Goal: Task Accomplishment & Management: Use online tool/utility

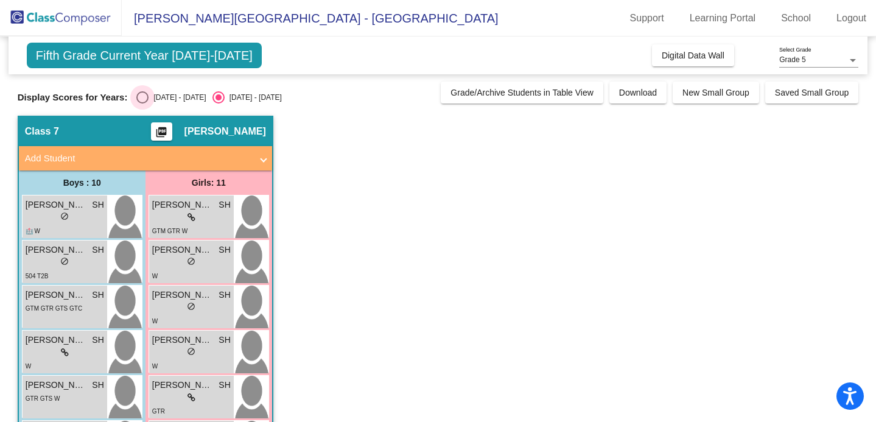
click at [142, 102] on div "Select an option" at bounding box center [142, 97] width 12 height 12
click at [142, 103] on input "[DATE] - [DATE]" at bounding box center [142, 103] width 1 height 1
radio input "true"
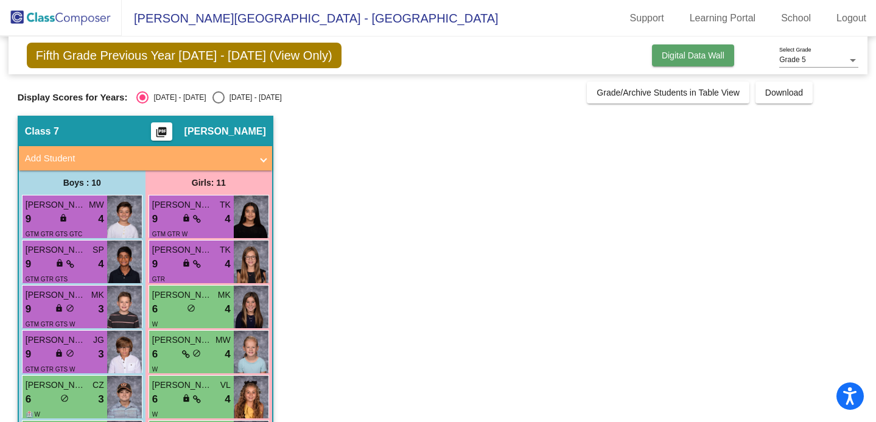
click at [660, 66] on button "Digital Data Wall" at bounding box center [693, 55] width 82 height 22
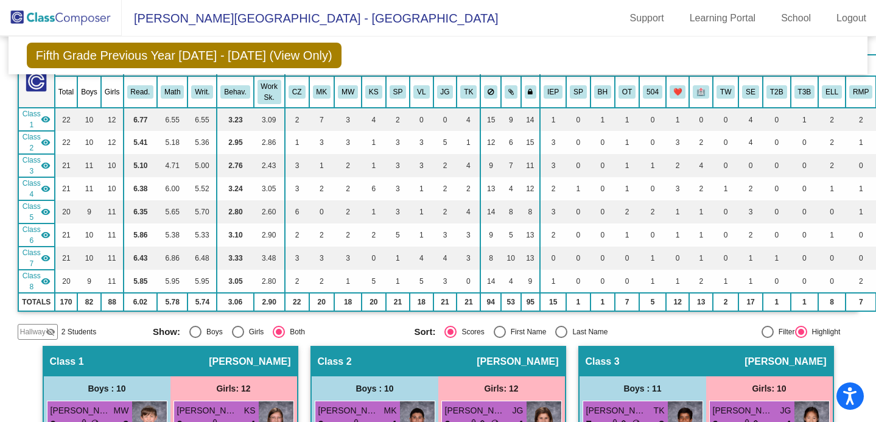
scroll to position [93, 0]
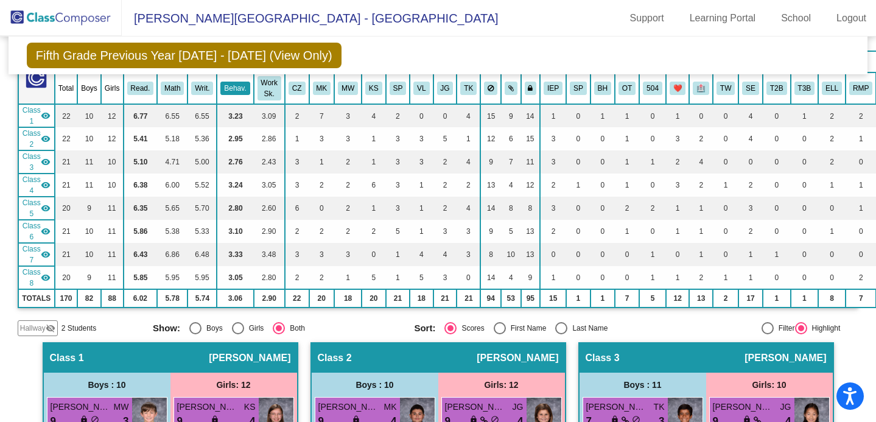
click at [229, 82] on button "Behav." at bounding box center [234, 88] width 29 height 13
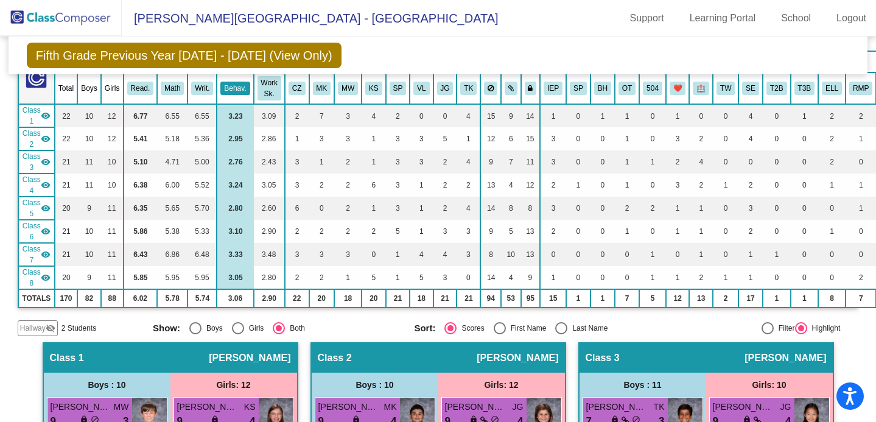
click at [227, 82] on button "Behav." at bounding box center [234, 88] width 29 height 13
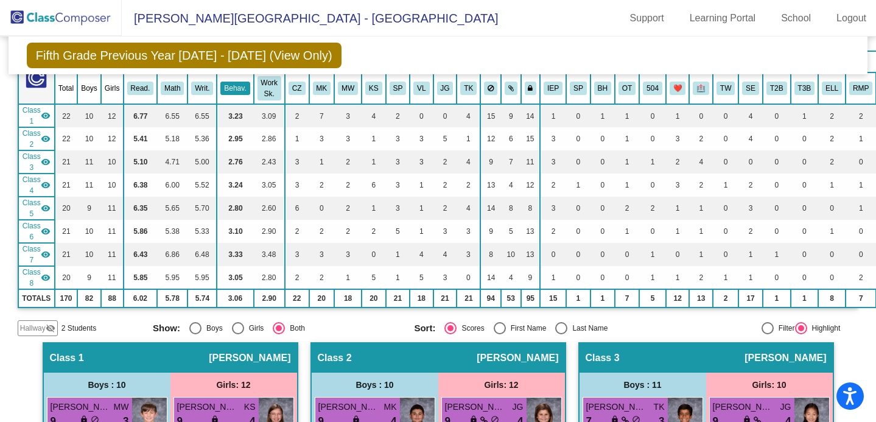
click at [227, 82] on button "Behav." at bounding box center [234, 88] width 29 height 13
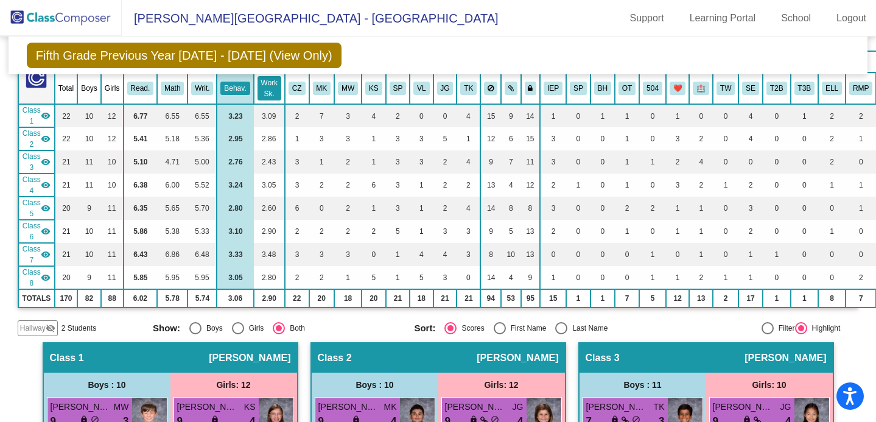
click at [271, 80] on button "Work Sk." at bounding box center [269, 88] width 24 height 24
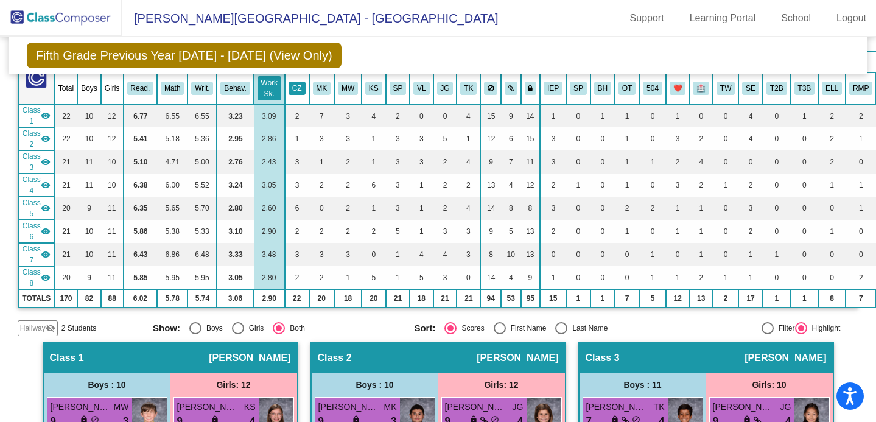
click at [299, 82] on button "CZ" at bounding box center [297, 88] width 17 height 13
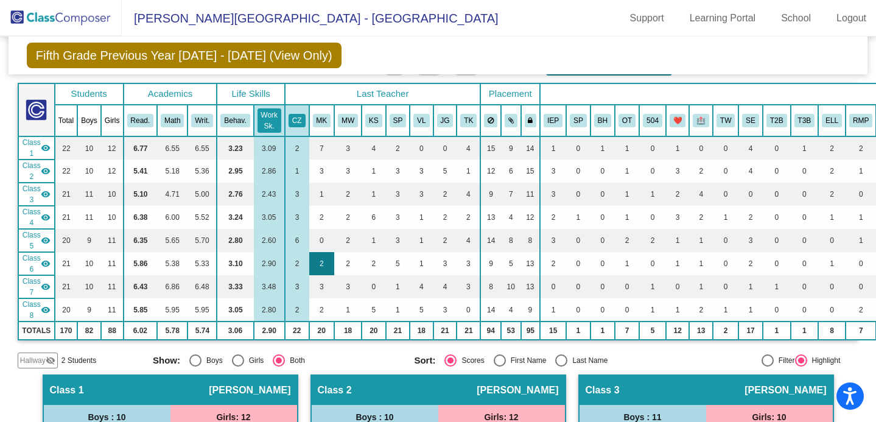
scroll to position [29, 0]
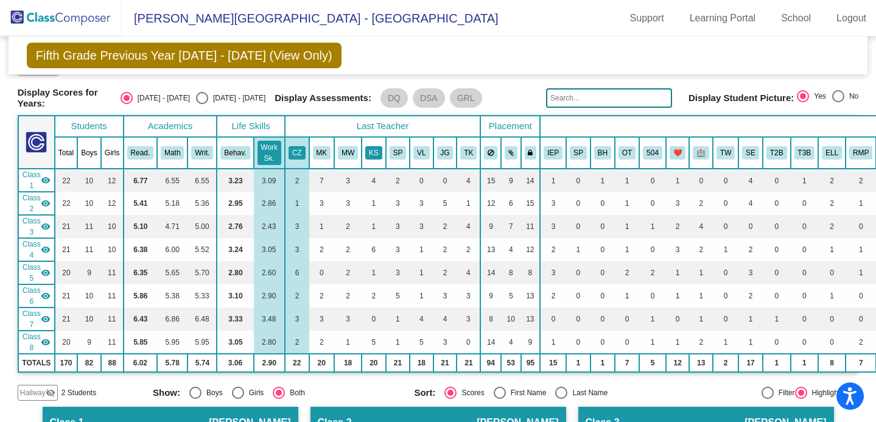
click at [369, 155] on button "KS" at bounding box center [373, 152] width 17 height 13
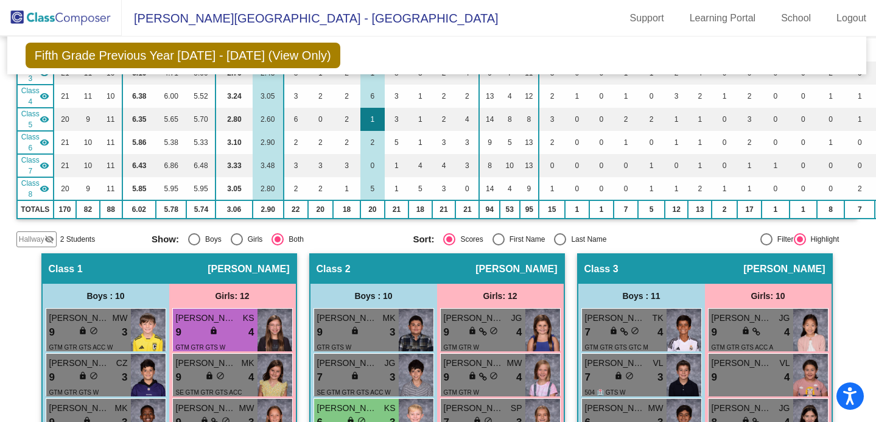
scroll to position [0, 1]
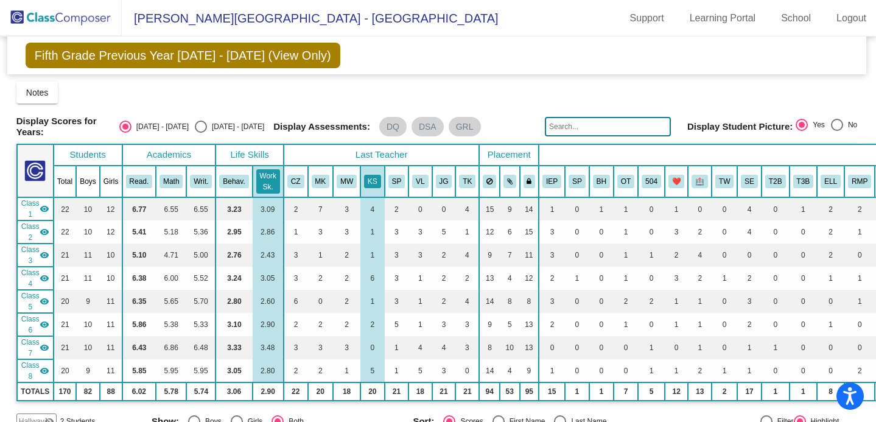
click at [395, 168] on th "SP" at bounding box center [397, 182] width 24 height 32
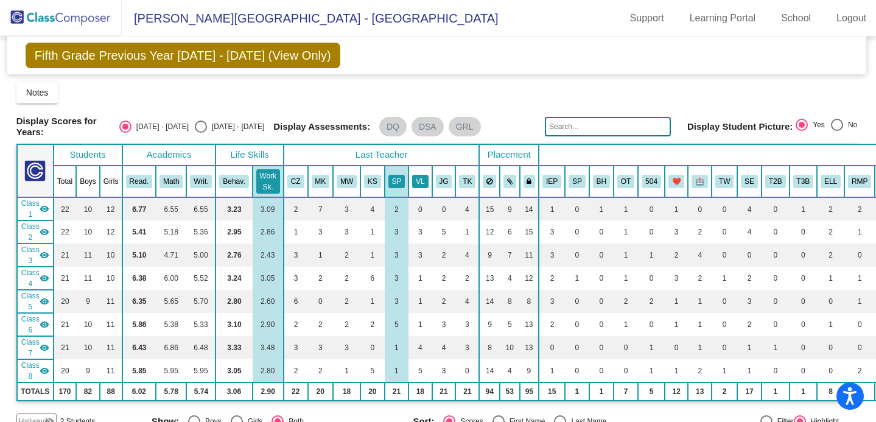
click at [416, 175] on button "VL" at bounding box center [420, 181] width 16 height 13
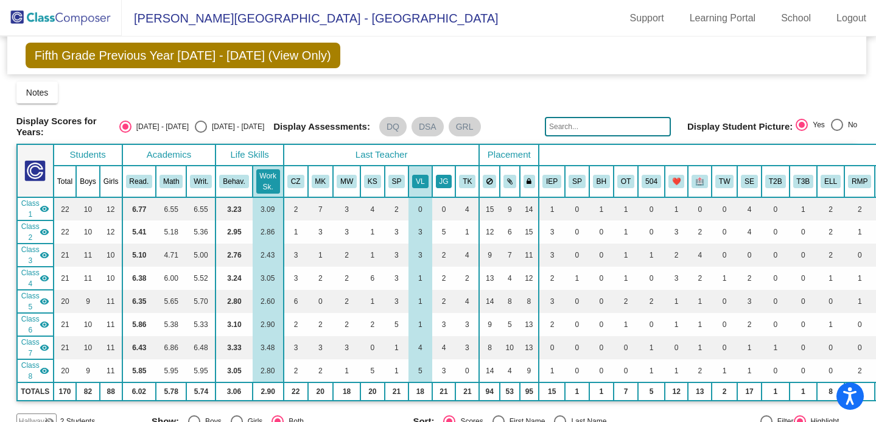
click at [440, 181] on button "JG" at bounding box center [444, 181] width 16 height 13
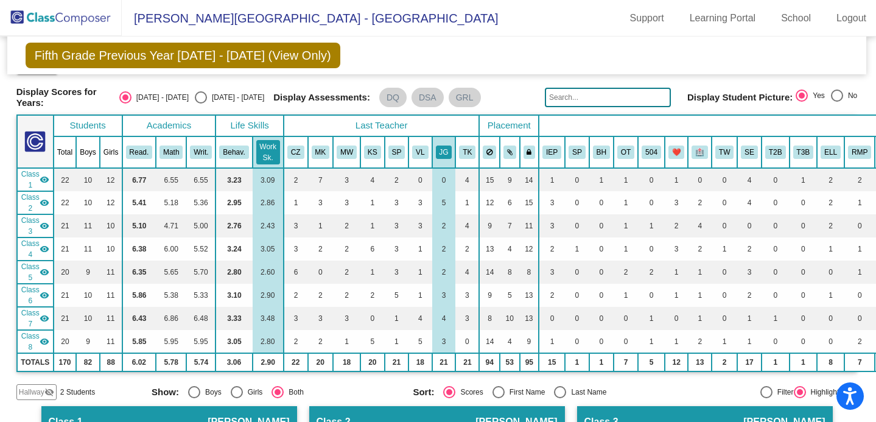
scroll to position [8, 1]
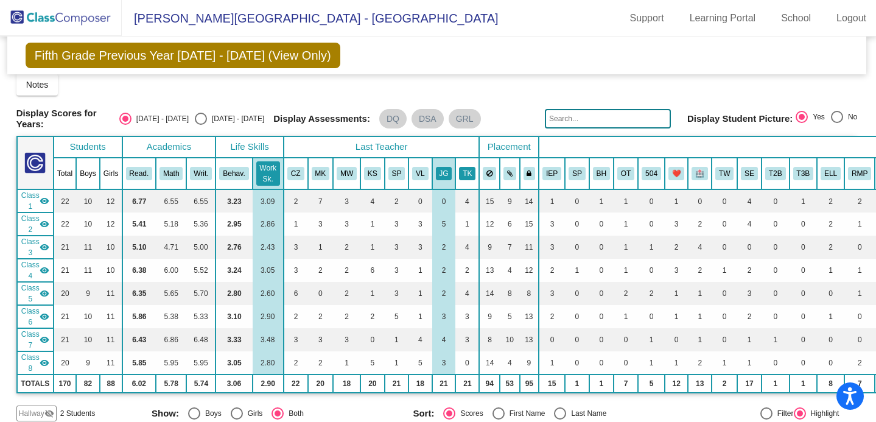
click at [462, 170] on button "TK" at bounding box center [467, 173] width 16 height 13
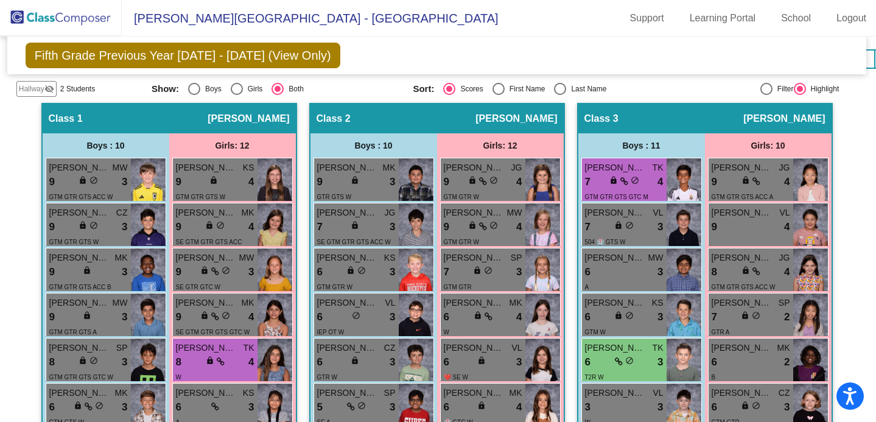
scroll to position [0, 1]
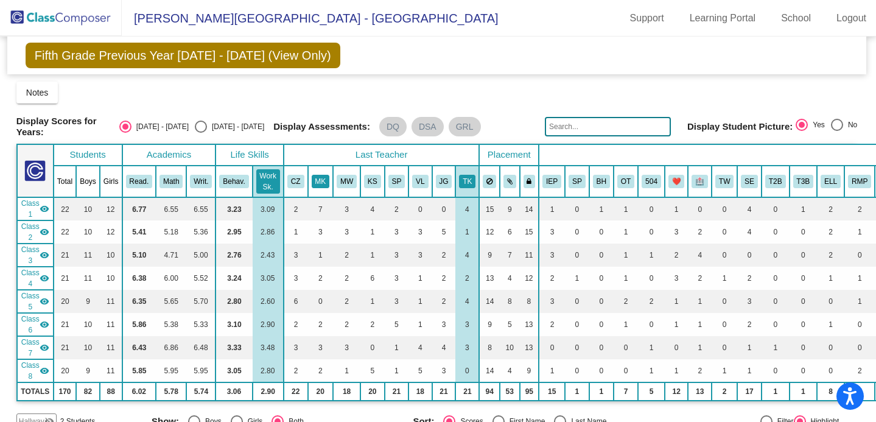
click at [320, 175] on button "MK" at bounding box center [321, 181] width 18 height 13
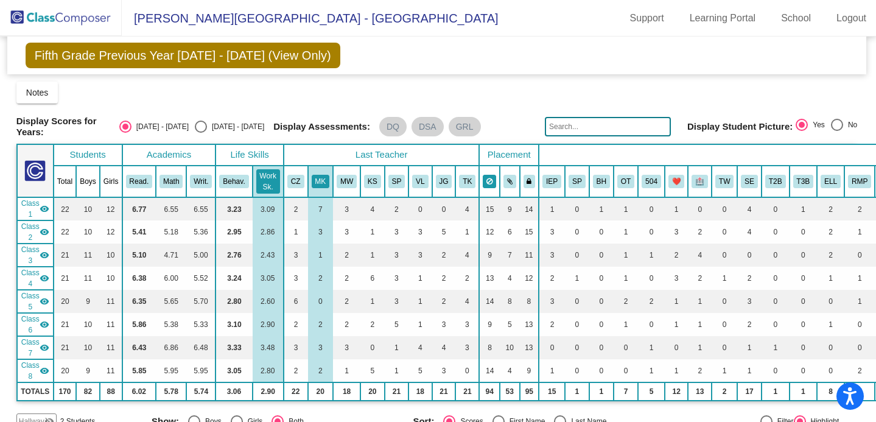
click at [486, 180] on icon at bounding box center [489, 181] width 6 height 7
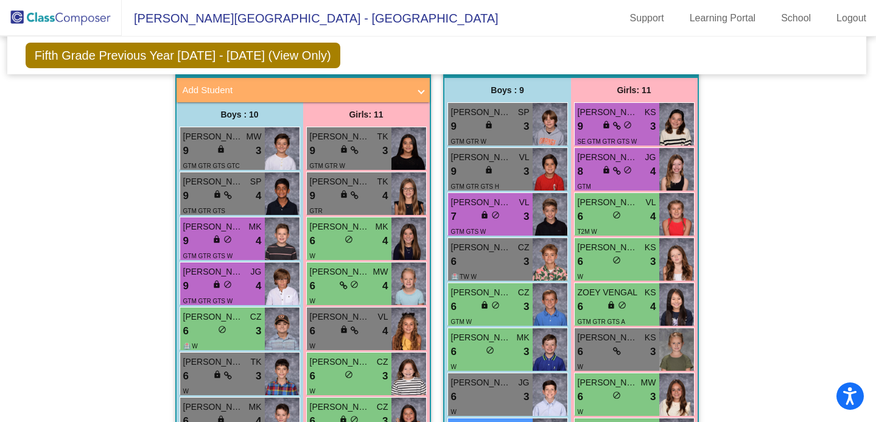
scroll to position [1545, 1]
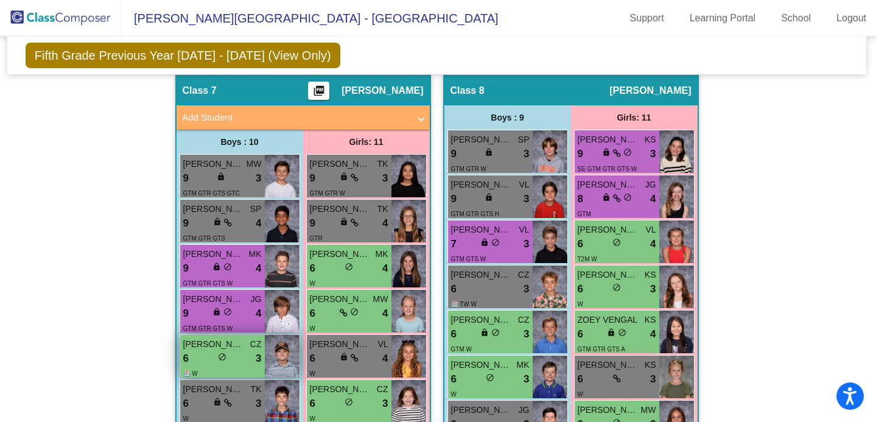
click at [223, 345] on span "[PERSON_NAME]" at bounding box center [213, 344] width 61 height 13
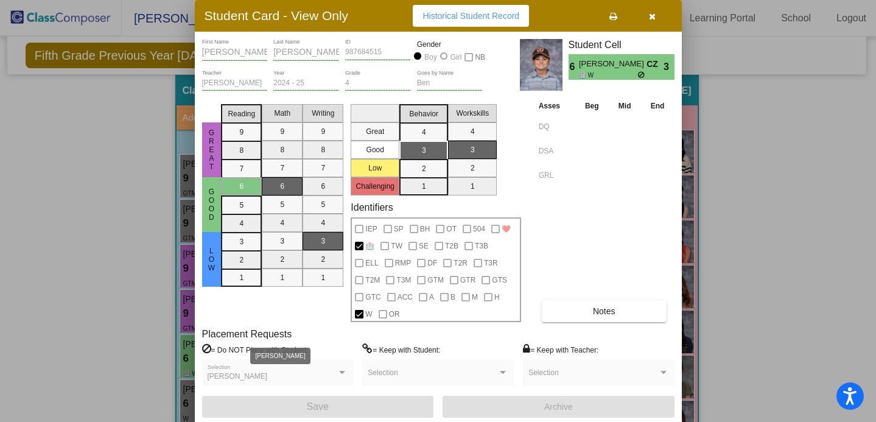
click at [133, 343] on div at bounding box center [438, 211] width 876 height 422
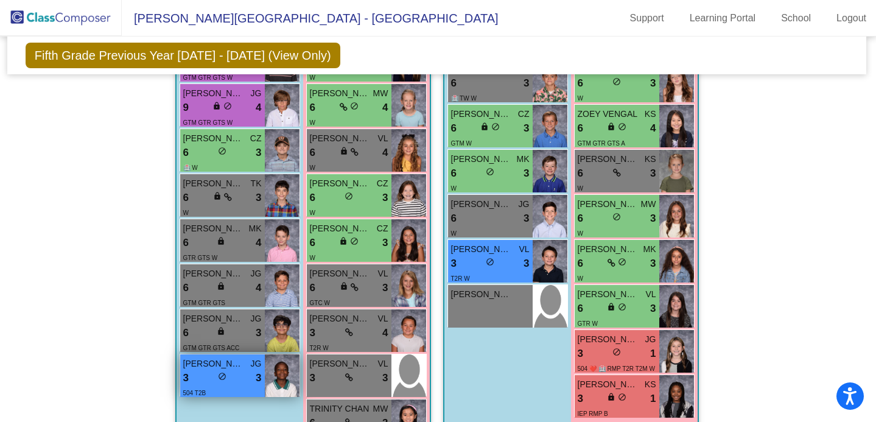
scroll to position [1772, 1]
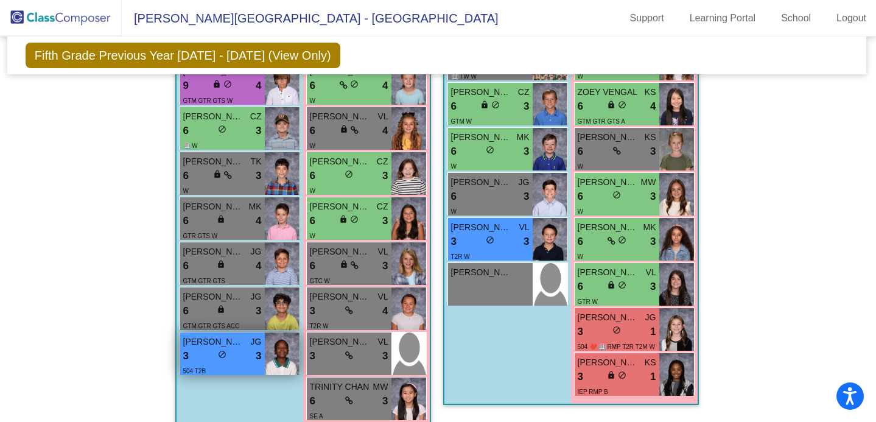
click at [203, 368] on div "504 T2B" at bounding box center [222, 370] width 79 height 13
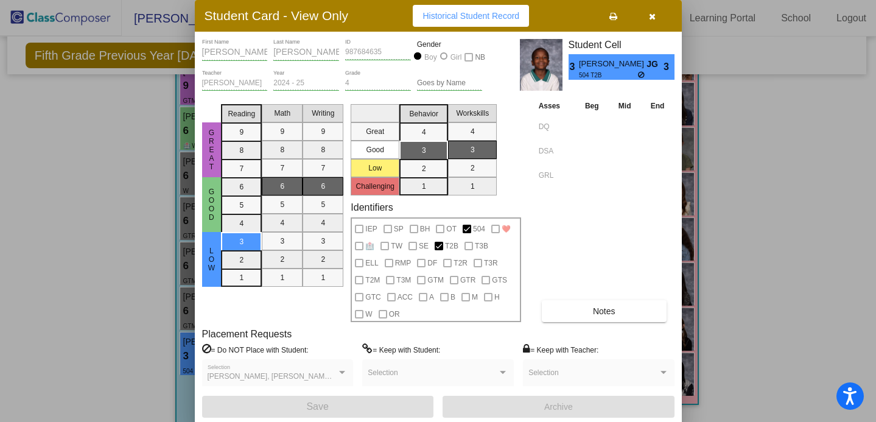
click at [116, 371] on div at bounding box center [438, 211] width 876 height 422
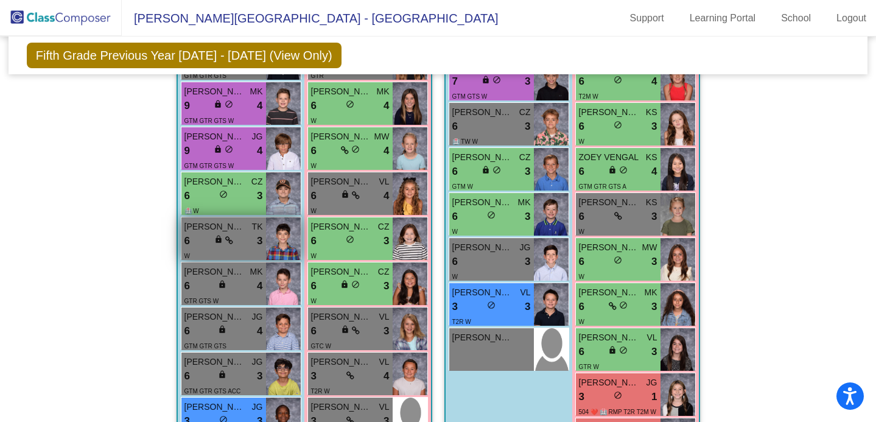
scroll to position [1659, 0]
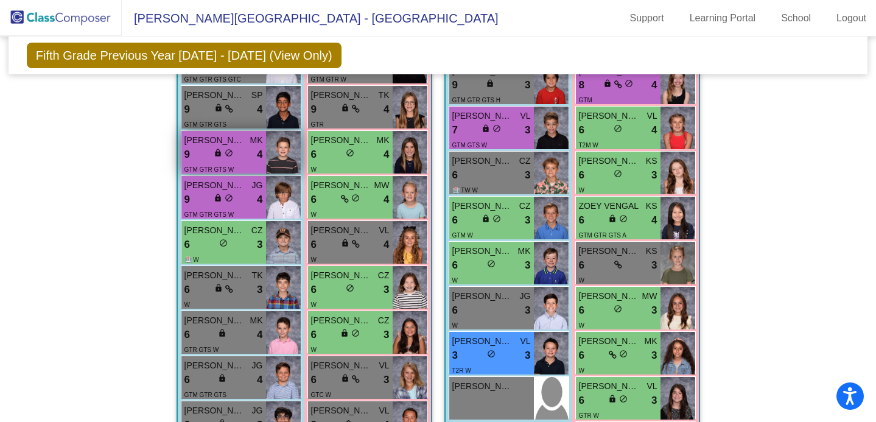
click at [215, 135] on span "[PERSON_NAME]" at bounding box center [214, 140] width 61 height 13
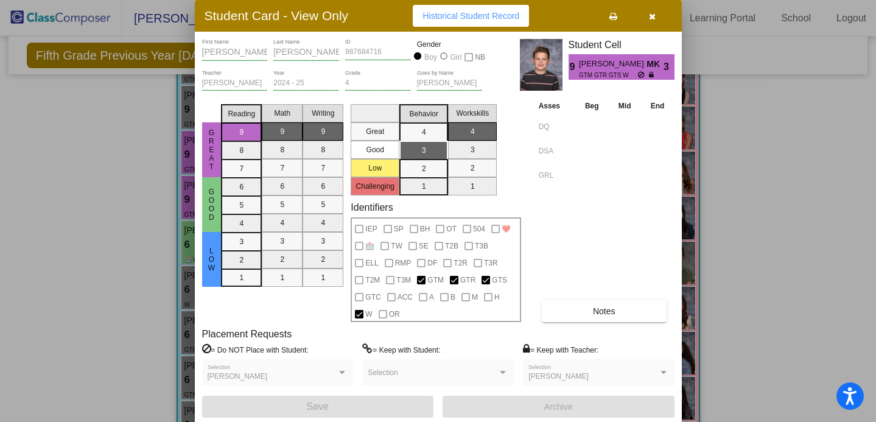
click at [128, 264] on div at bounding box center [438, 211] width 876 height 422
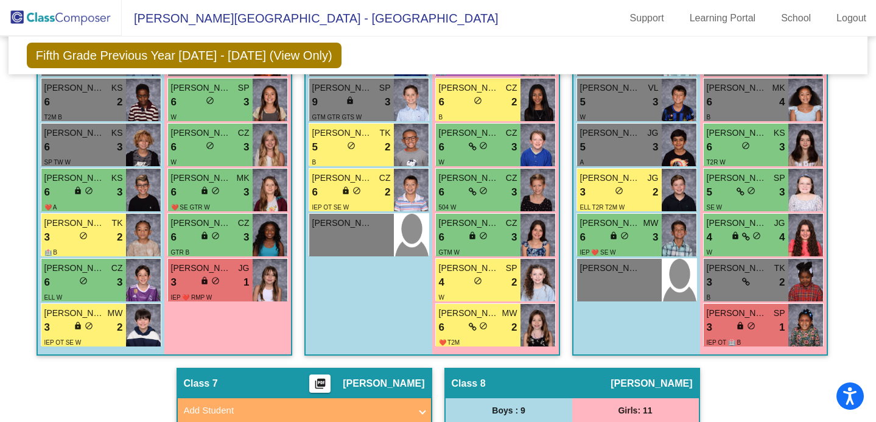
scroll to position [1251, 0]
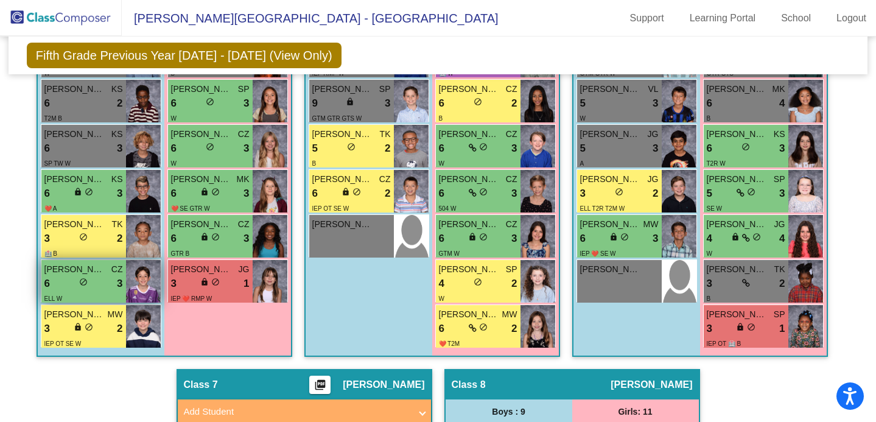
click at [106, 276] on div "6 lock do_not_disturb_alt 3" at bounding box center [83, 284] width 79 height 16
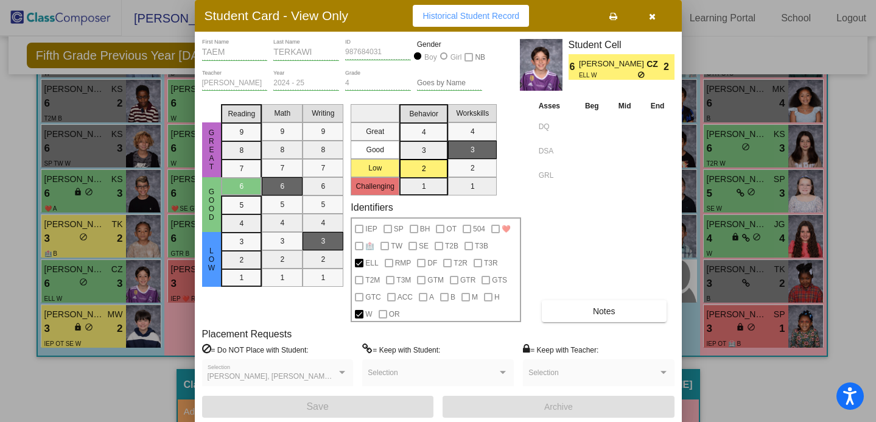
click at [578, 321] on button "Notes" at bounding box center [604, 311] width 125 height 22
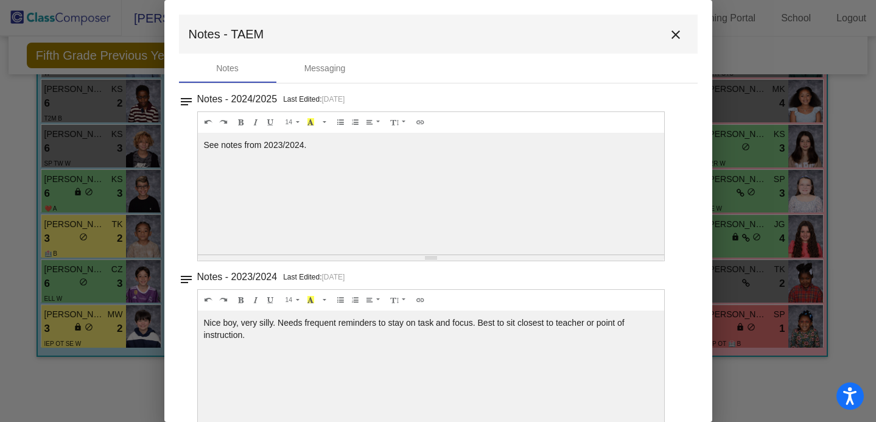
click at [673, 37] on mat-icon "close" at bounding box center [675, 34] width 15 height 15
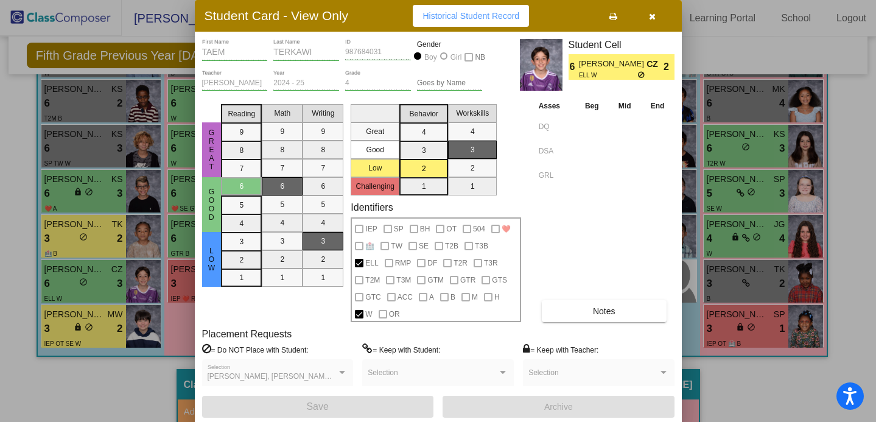
click at [137, 248] on div at bounding box center [438, 211] width 876 height 422
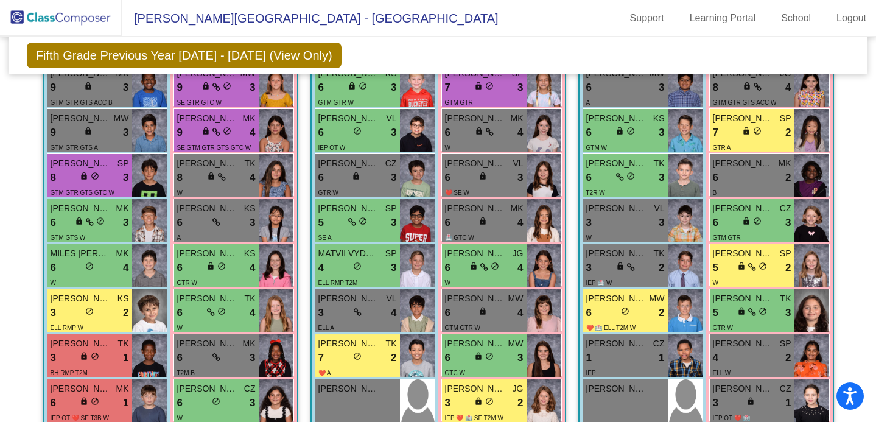
scroll to position [0, 0]
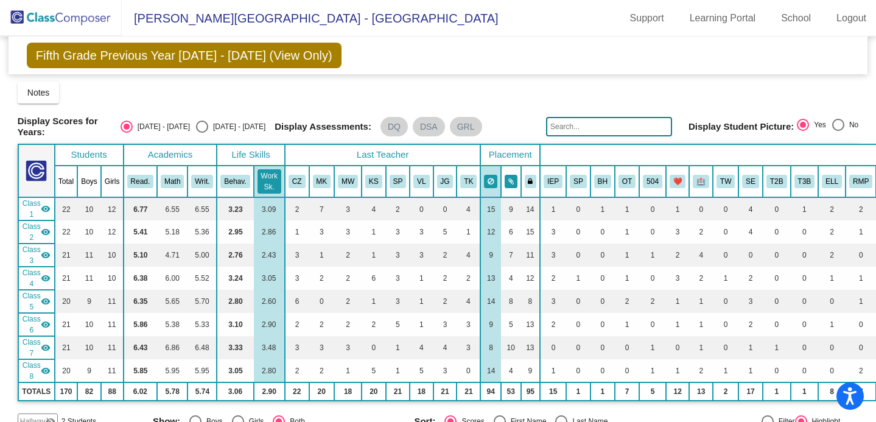
click at [511, 183] on button at bounding box center [511, 181] width 13 height 13
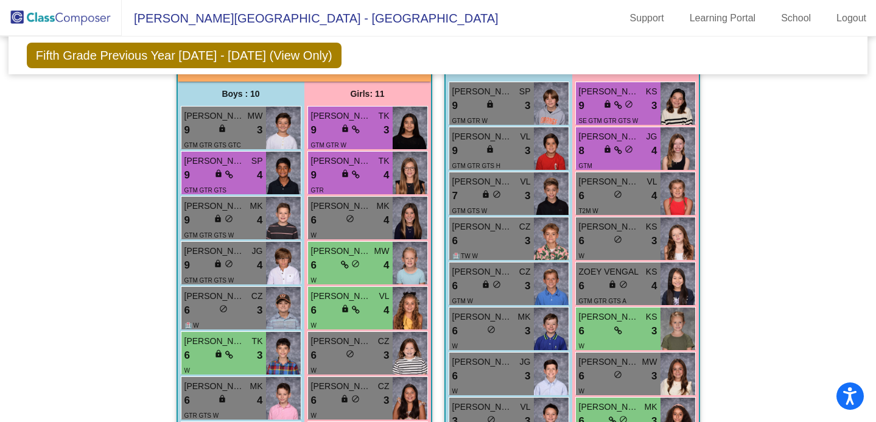
scroll to position [1642, 0]
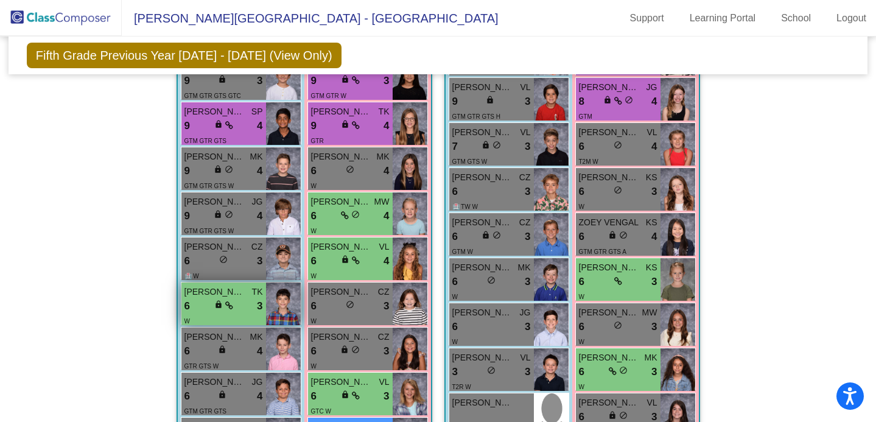
click at [248, 314] on div "W" at bounding box center [223, 320] width 79 height 13
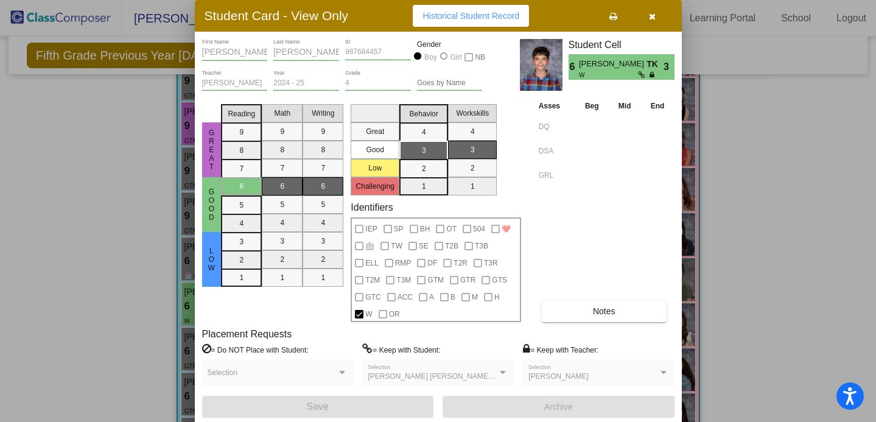
click at [57, 298] on div at bounding box center [438, 211] width 876 height 422
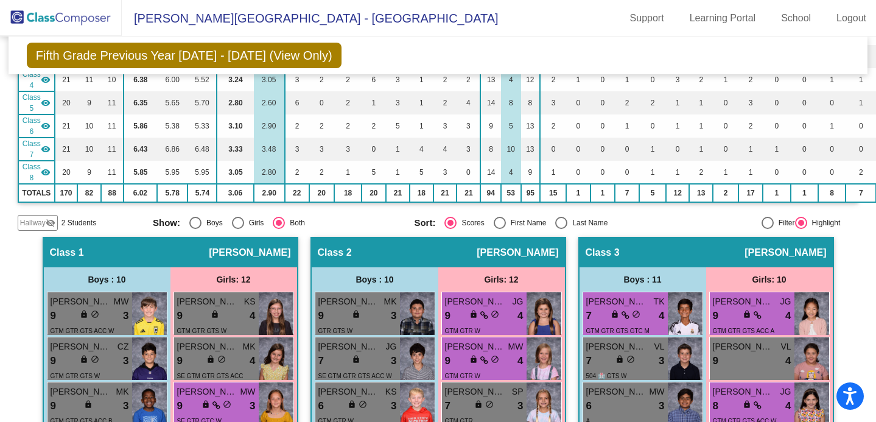
scroll to position [0, 0]
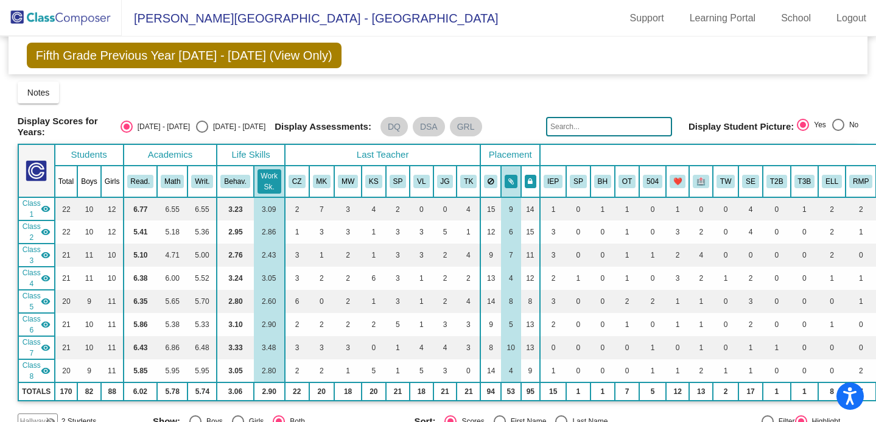
click at [533, 178] on icon at bounding box center [530, 181] width 5 height 7
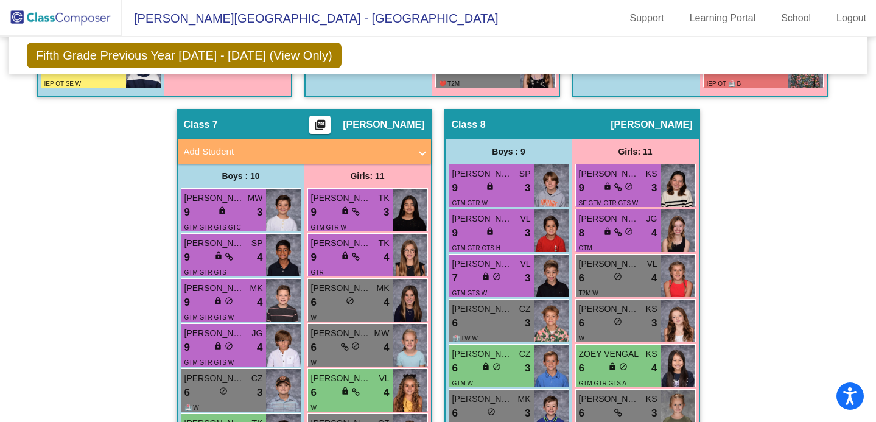
scroll to position [1510, 0]
